Goal: Obtain resource: Download file/media

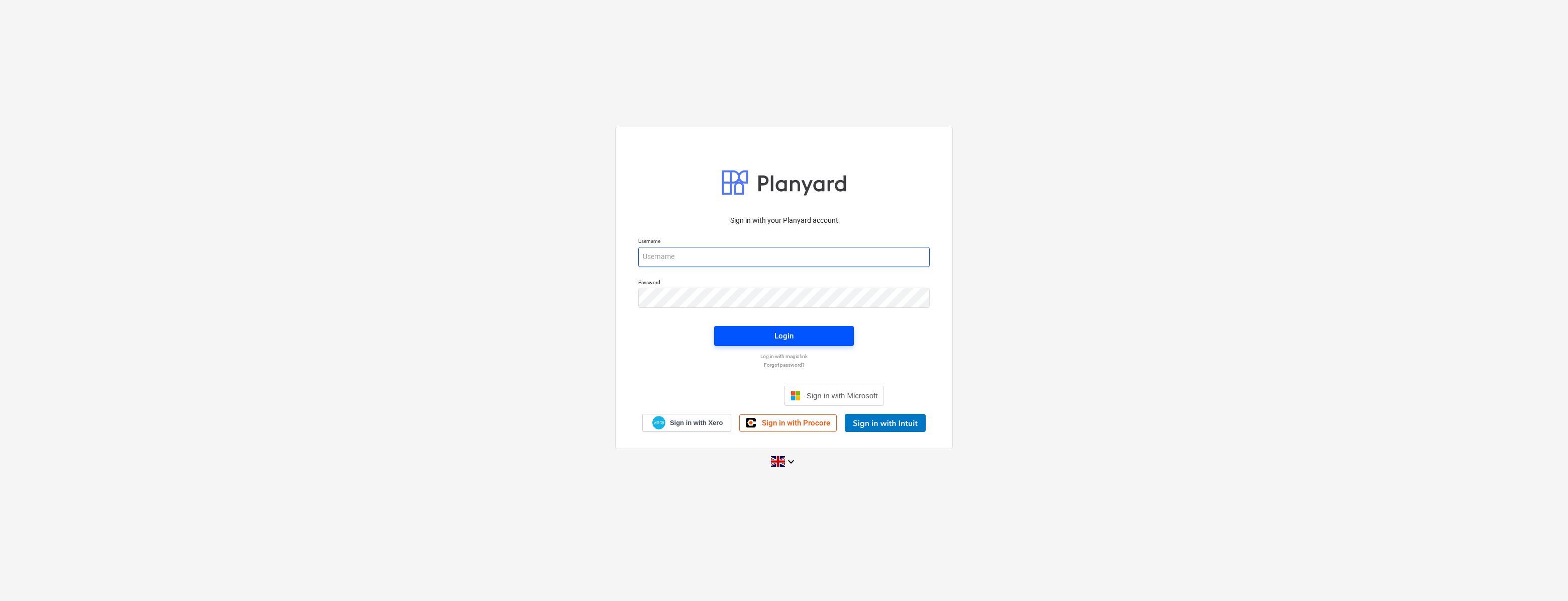
type input "[PERSON_NAME][EMAIL_ADDRESS][PERSON_NAME][DOMAIN_NAME]"
click at [790, 339] on div "Login" at bounding box center [784, 335] width 19 height 13
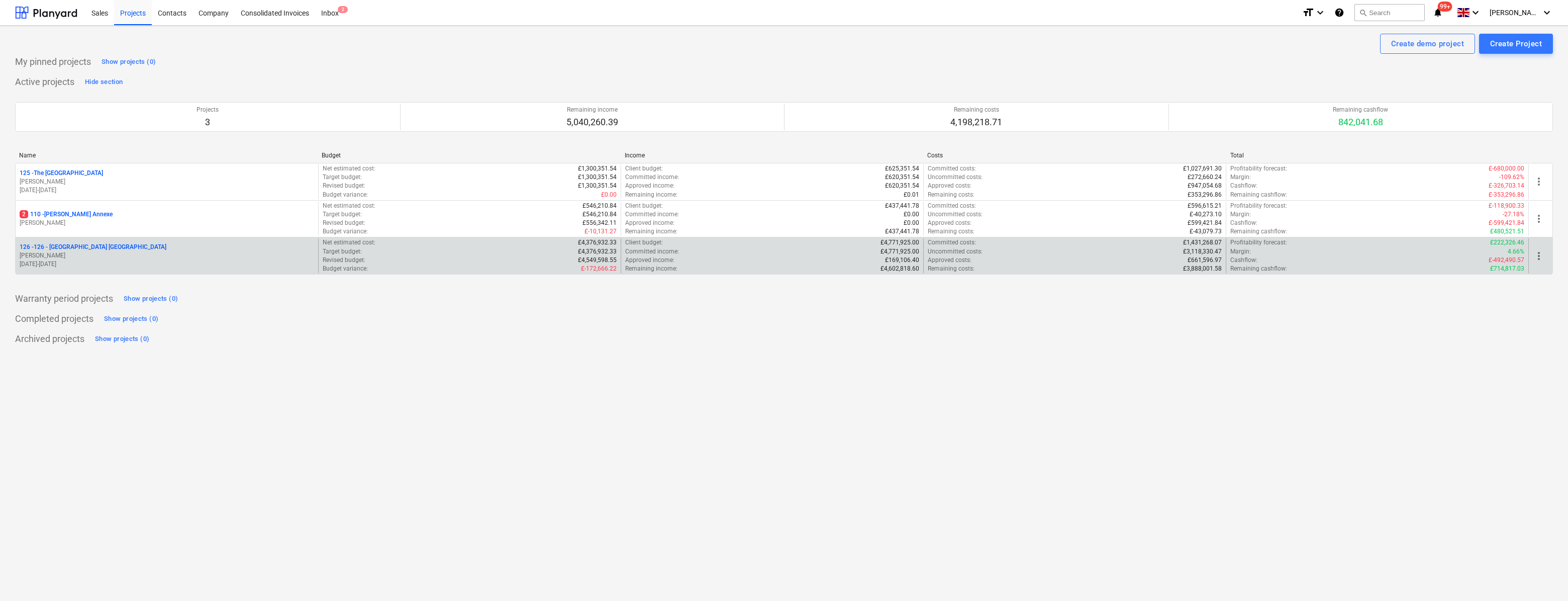
click at [86, 248] on p "126 - 126 - [GEOGRAPHIC_DATA] [GEOGRAPHIC_DATA]" at bounding box center [93, 247] width 147 height 8
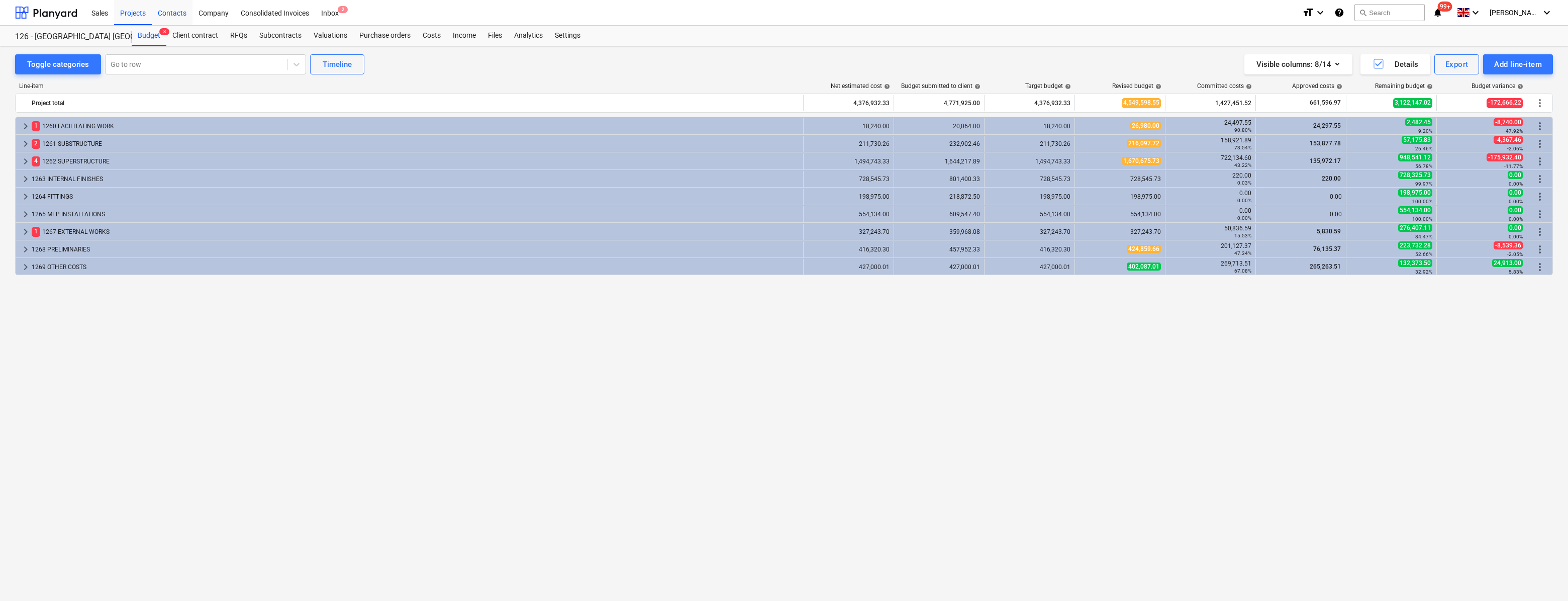
click at [174, 16] on div "Contacts" at bounding box center [171, 11] width 41 height 25
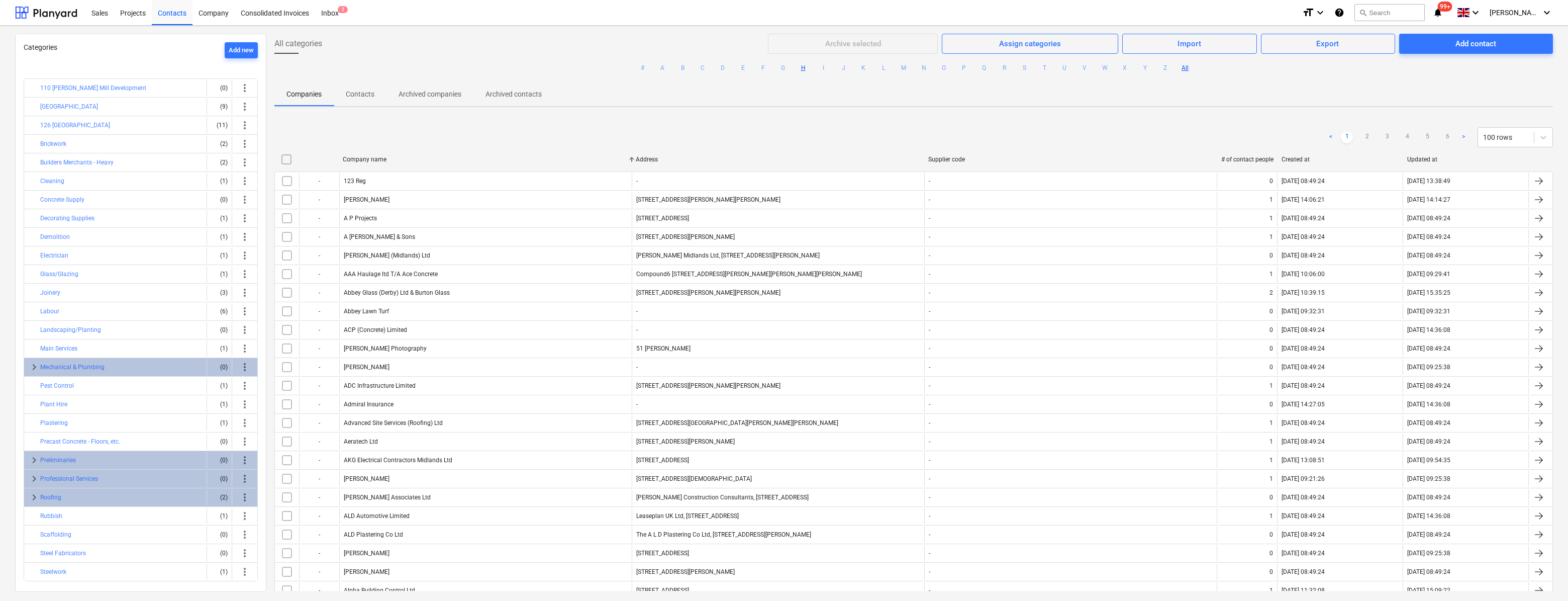
click at [804, 68] on button "H" at bounding box center [804, 68] width 12 height 12
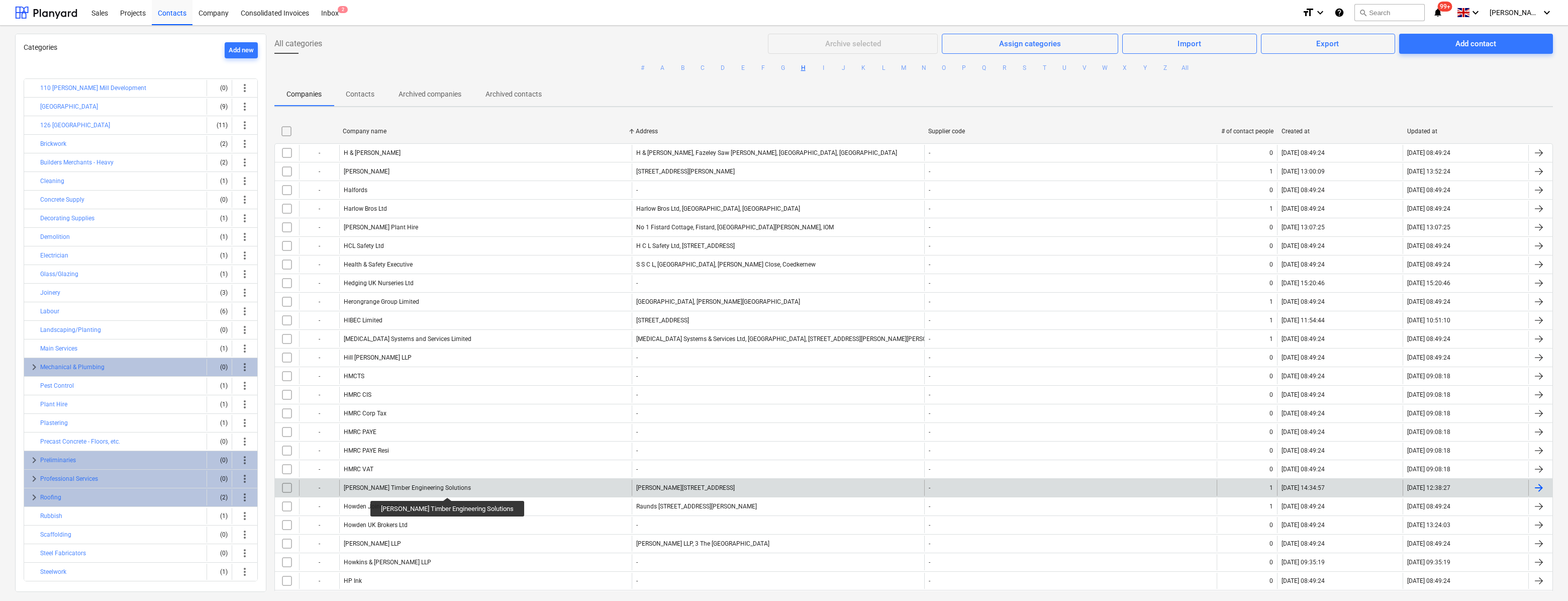
click at [437, 488] on div "[PERSON_NAME] Timber Engineering Solutions" at bounding box center [407, 488] width 127 height 7
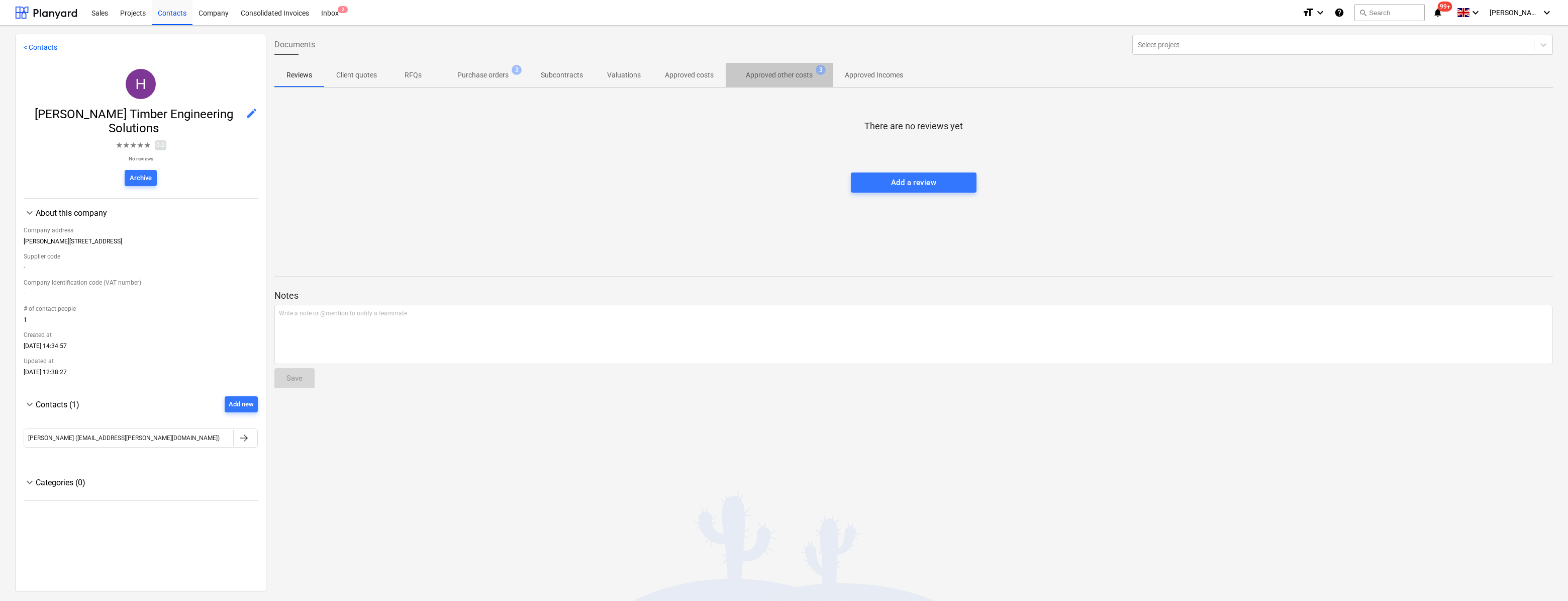
click at [777, 74] on p "Approved other costs" at bounding box center [779, 75] width 67 height 11
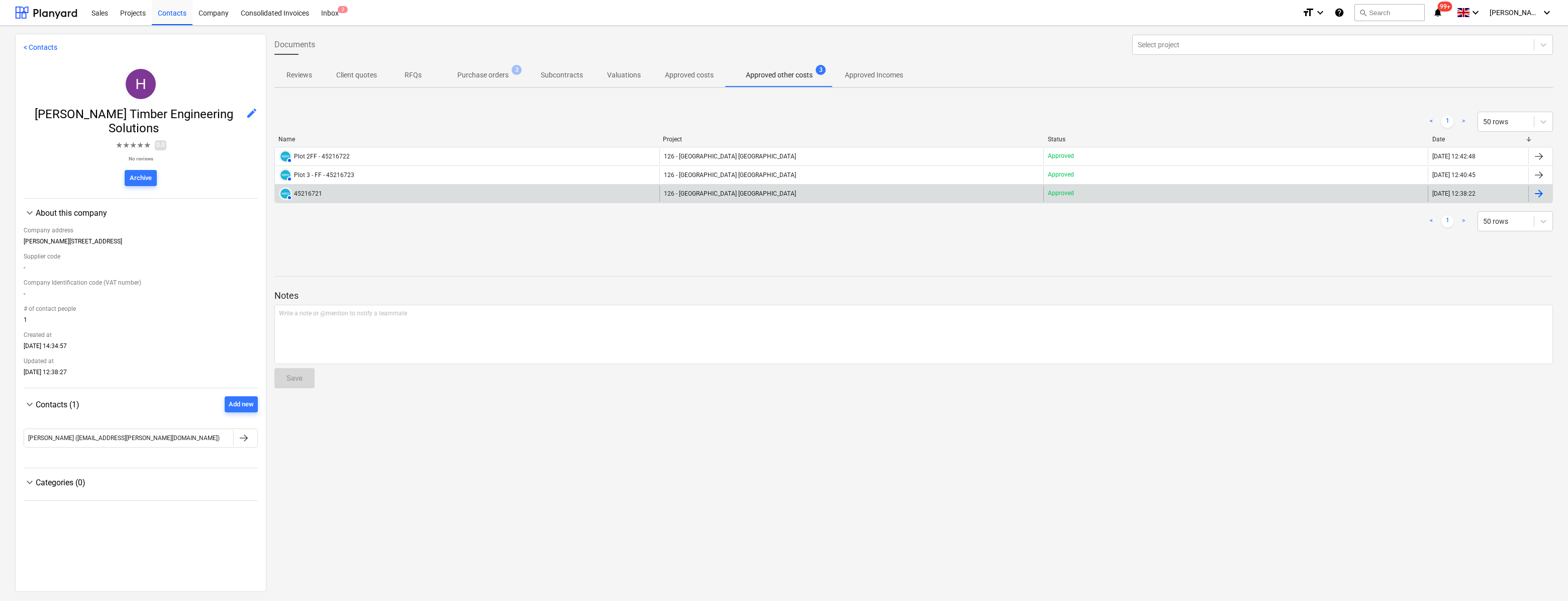
click at [311, 195] on div "45216721" at bounding box center [308, 193] width 28 height 7
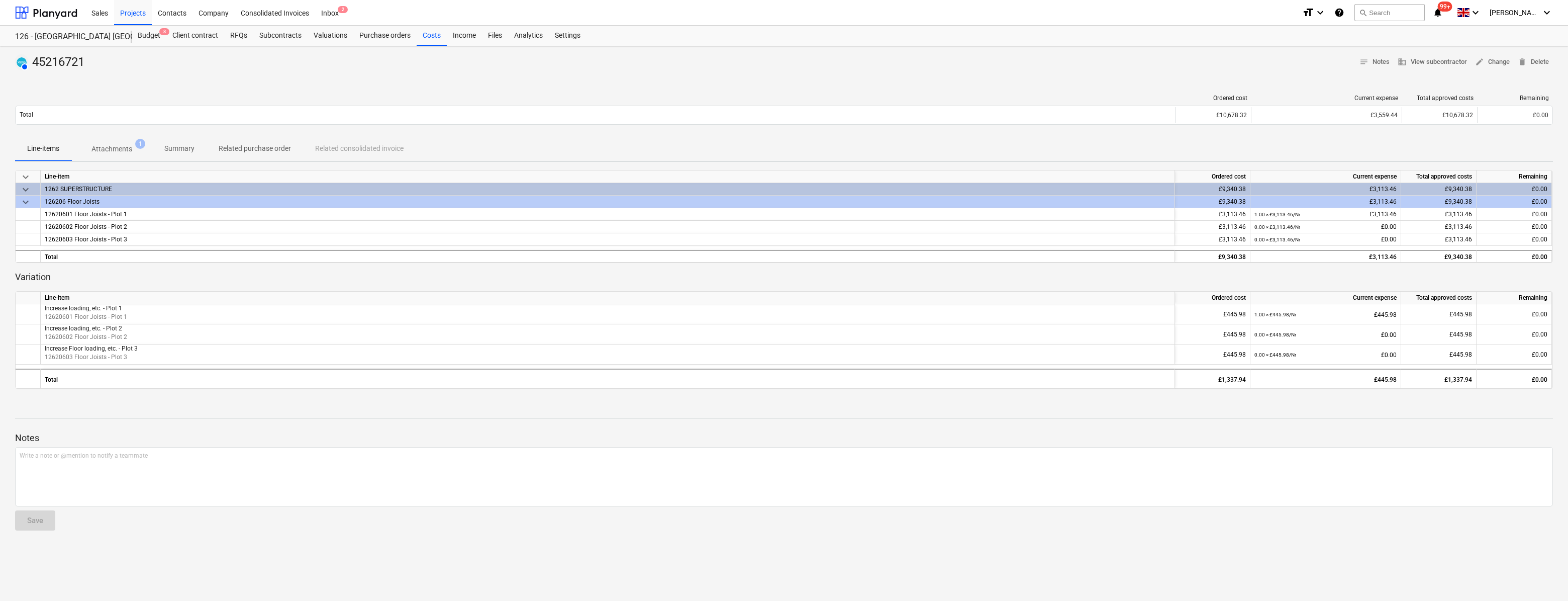
click at [119, 150] on p "Attachments" at bounding box center [112, 149] width 41 height 11
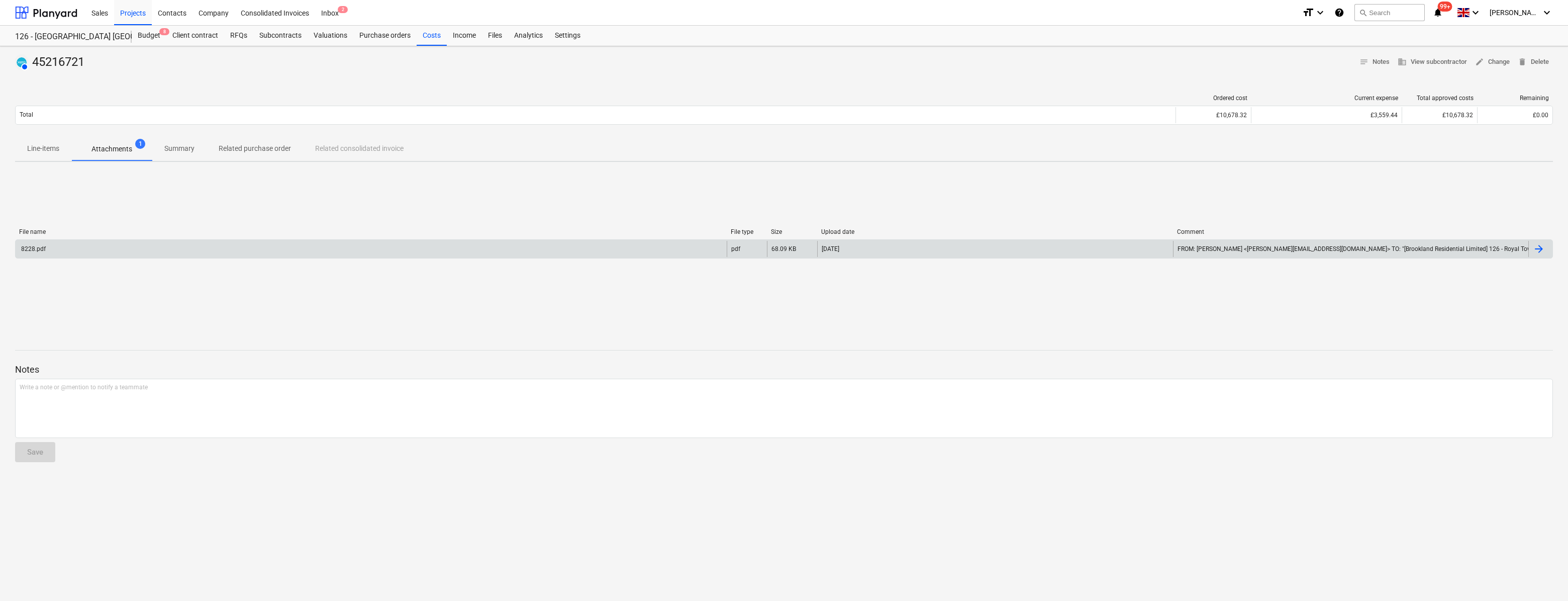
click at [37, 250] on div "8228.pdf" at bounding box center [33, 249] width 26 height 7
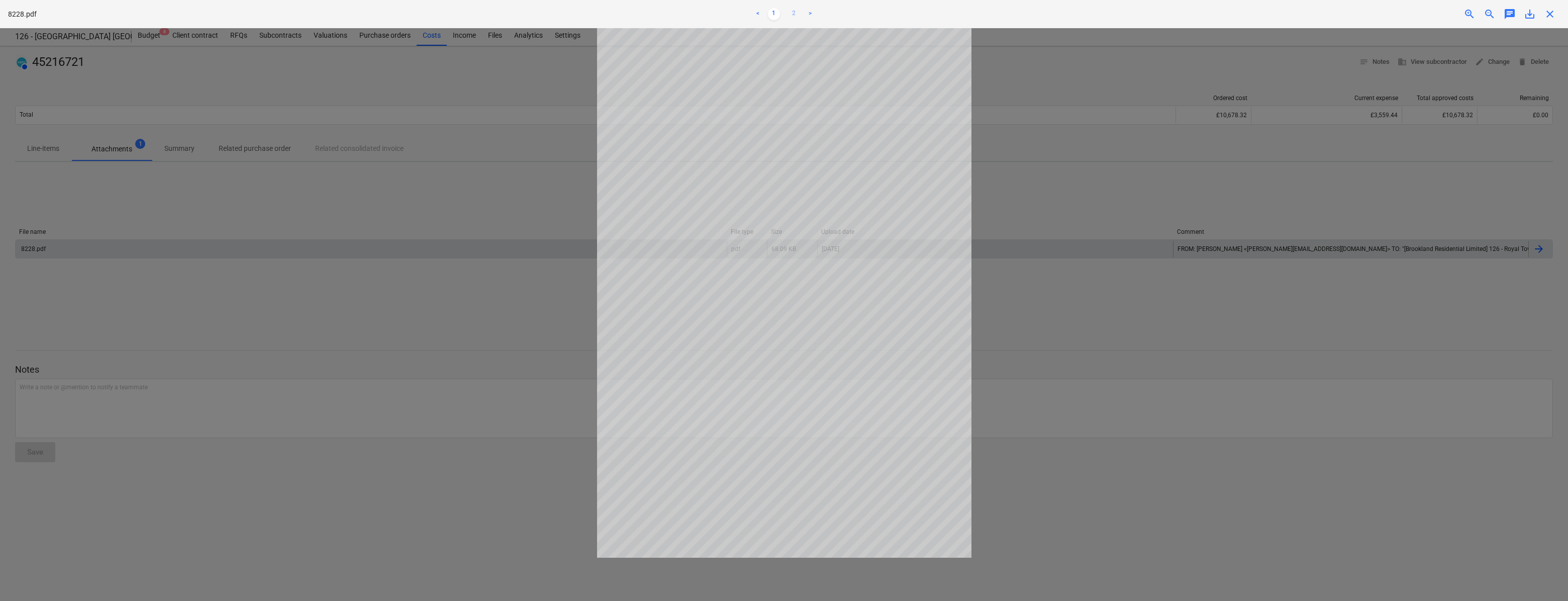
click at [794, 11] on link "2" at bounding box center [794, 15] width 12 height 12
click at [1530, 15] on span "save_alt" at bounding box center [1530, 15] width 12 height 12
click at [1552, 12] on span "close" at bounding box center [1550, 15] width 12 height 12
